Goal: Task Accomplishment & Management: Use online tool/utility

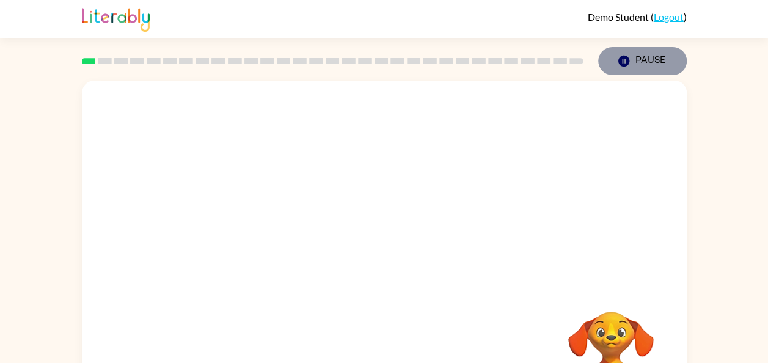
click at [628, 61] on icon "button" at bounding box center [623, 61] width 11 height 11
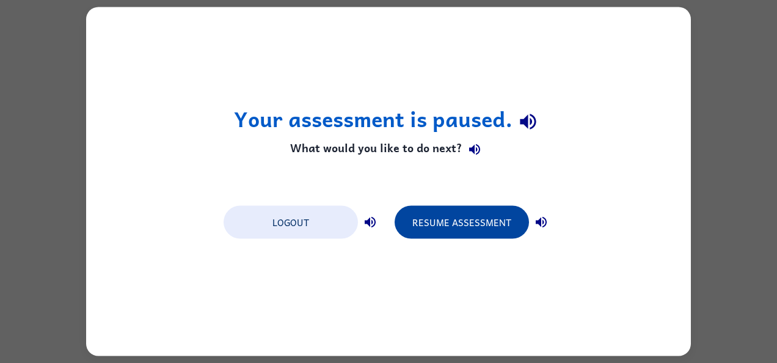
click at [472, 225] on button "Resume Assessment" at bounding box center [462, 222] width 134 height 33
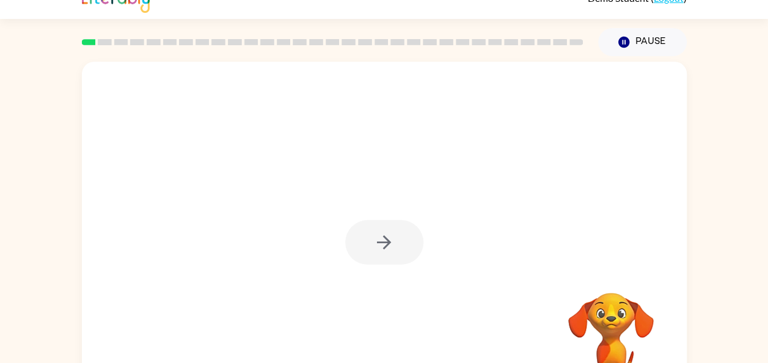
scroll to position [67, 0]
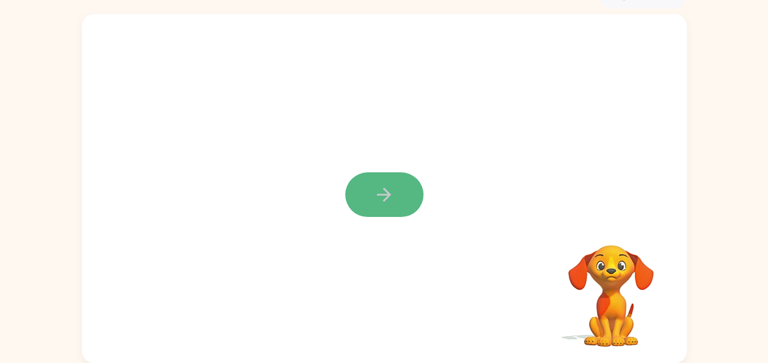
click at [369, 202] on button "button" at bounding box center [384, 194] width 78 height 45
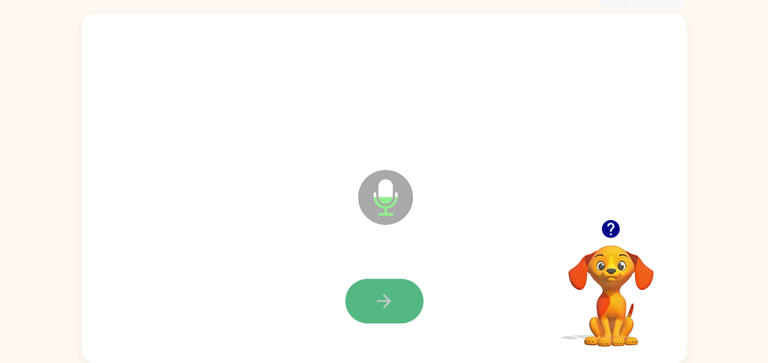
click at [397, 296] on button "button" at bounding box center [384, 301] width 78 height 45
click at [394, 296] on icon "button" at bounding box center [383, 300] width 21 height 21
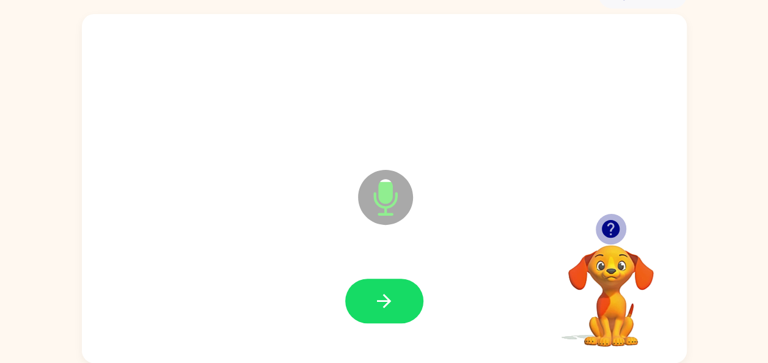
click at [609, 227] on icon "button" at bounding box center [611, 229] width 18 height 18
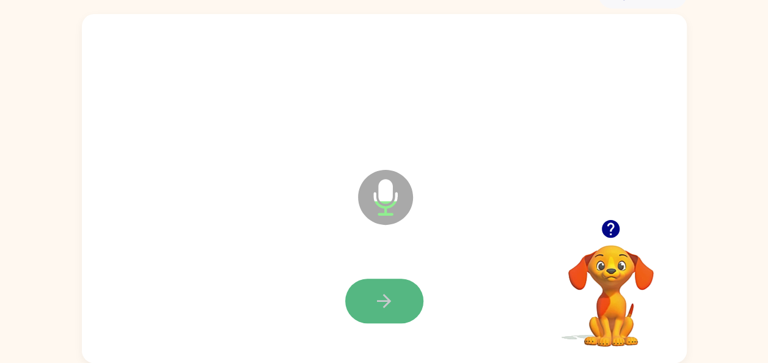
click at [402, 301] on button "button" at bounding box center [384, 301] width 78 height 45
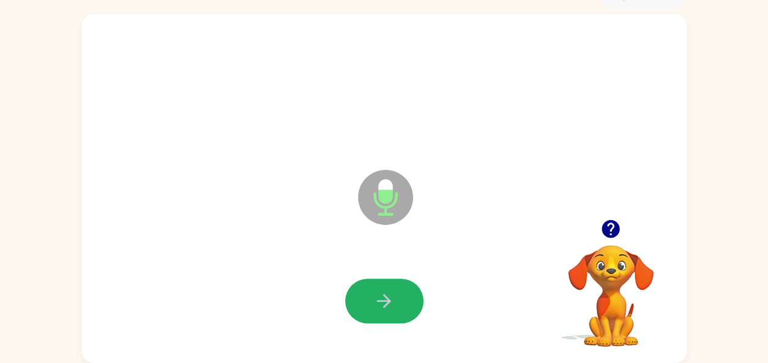
click at [402, 301] on button "button" at bounding box center [384, 301] width 78 height 45
